Goal: Check status: Check status

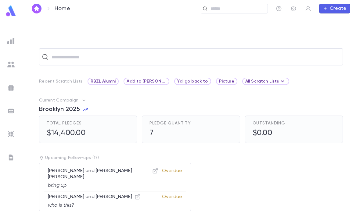
scroll to position [19, 0]
click at [13, 9] on img at bounding box center [11, 11] width 12 height 12
click at [4, 41] on ul at bounding box center [11, 125] width 22 height 184
click at [14, 43] on img at bounding box center [10, 41] width 7 height 7
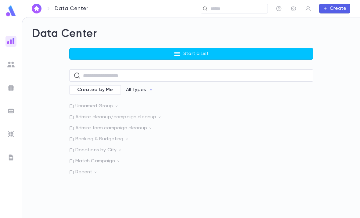
click at [104, 169] on p "Recent" at bounding box center [191, 172] width 244 height 6
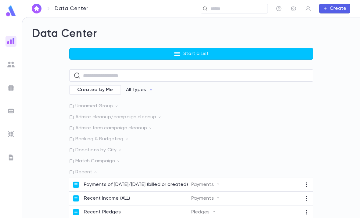
click at [86, 169] on p "Recent" at bounding box center [191, 172] width 244 height 6
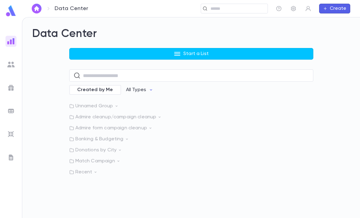
click at [87, 169] on p "Recent" at bounding box center [191, 172] width 244 height 6
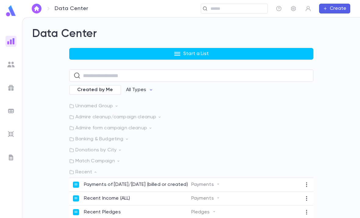
click at [105, 87] on span "Created by Me" at bounding box center [95, 90] width 43 height 6
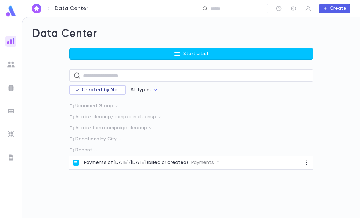
click at [176, 159] on p "Payments of [DATE]/[DATE] (billed or created)" at bounding box center [136, 162] width 104 height 6
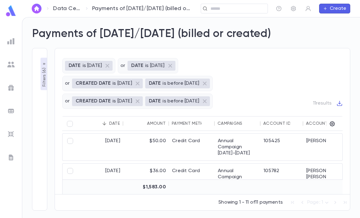
scroll to position [0, 0]
click at [285, 163] on div "105782" at bounding box center [282, 176] width 43 height 27
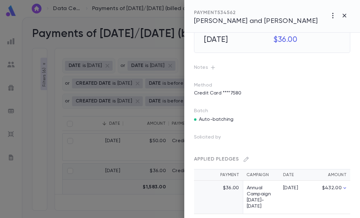
scroll to position [20, 0]
click at [297, 195] on td "[DATE]" at bounding box center [294, 197] width 31 height 33
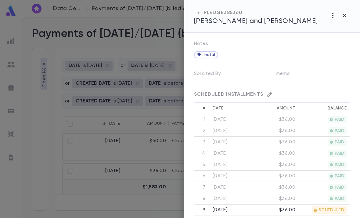
scroll to position [160, 0]
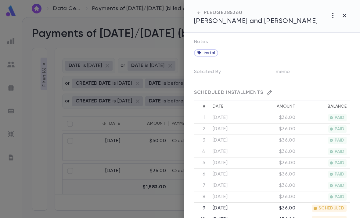
click at [342, 11] on button "button" at bounding box center [345, 16] width 12 height 12
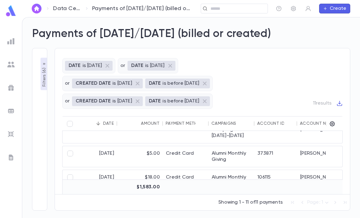
scroll to position [181, 6]
click at [289, 170] on div "106115" at bounding box center [275, 180] width 43 height 21
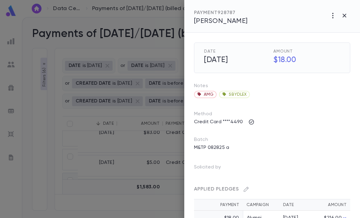
click at [347, 11] on button "button" at bounding box center [345, 16] width 12 height 12
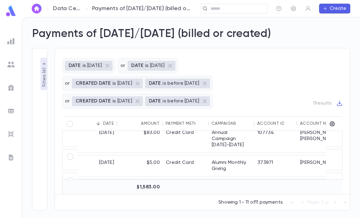
click at [9, 62] on img at bounding box center [10, 64] width 7 height 7
